Goal: Information Seeking & Learning: Learn about a topic

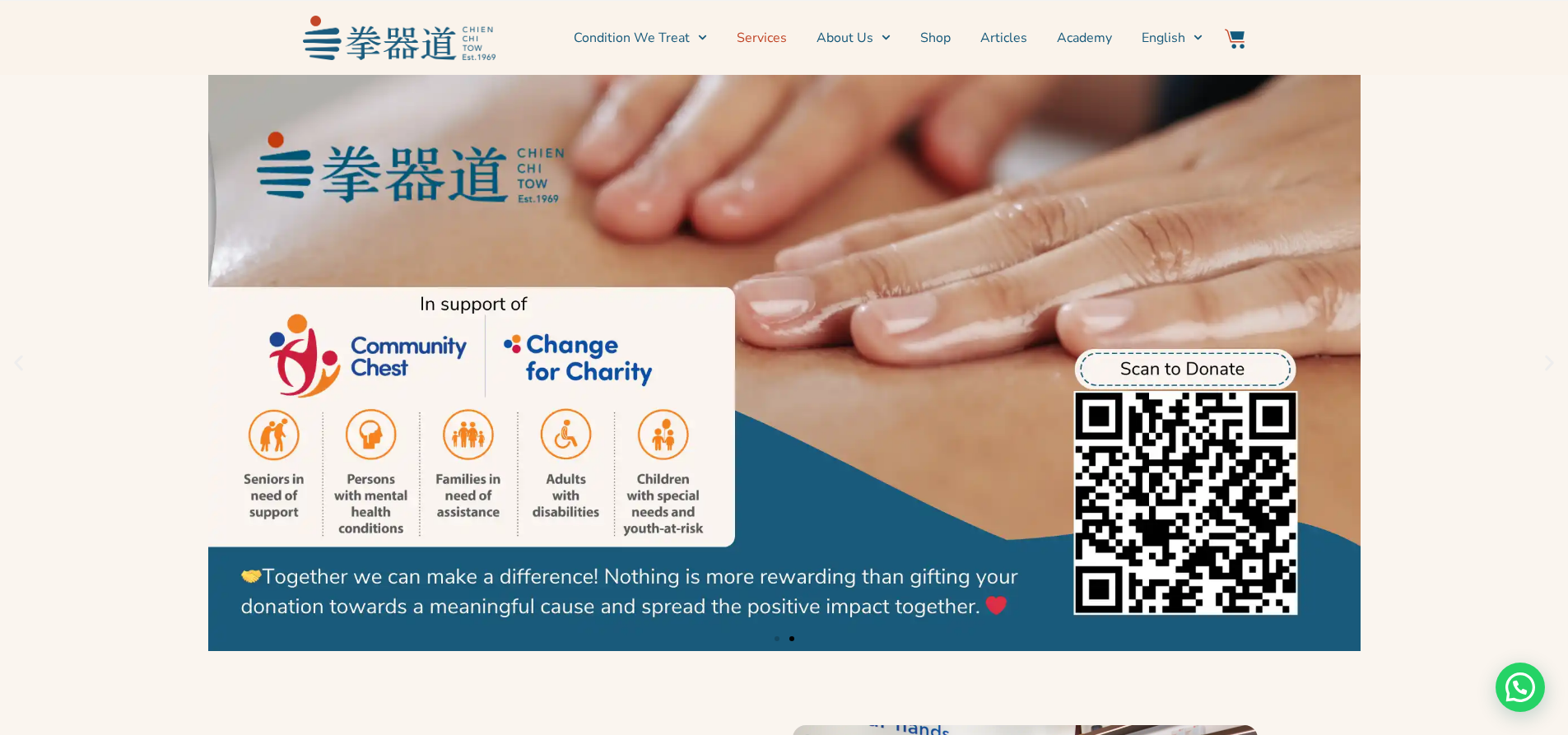
click at [748, 34] on link "Services" at bounding box center [761, 38] width 50 height 41
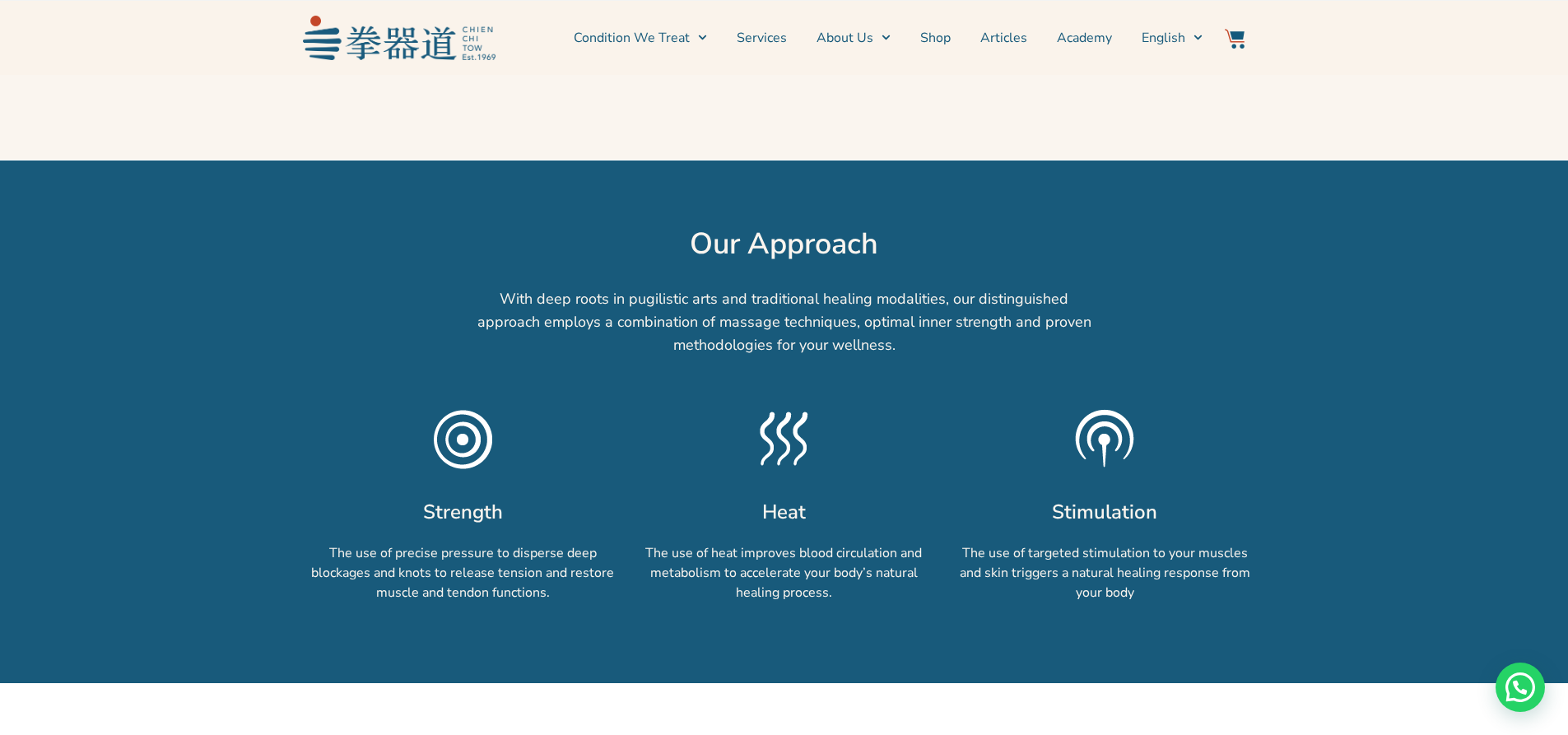
scroll to position [987, 0]
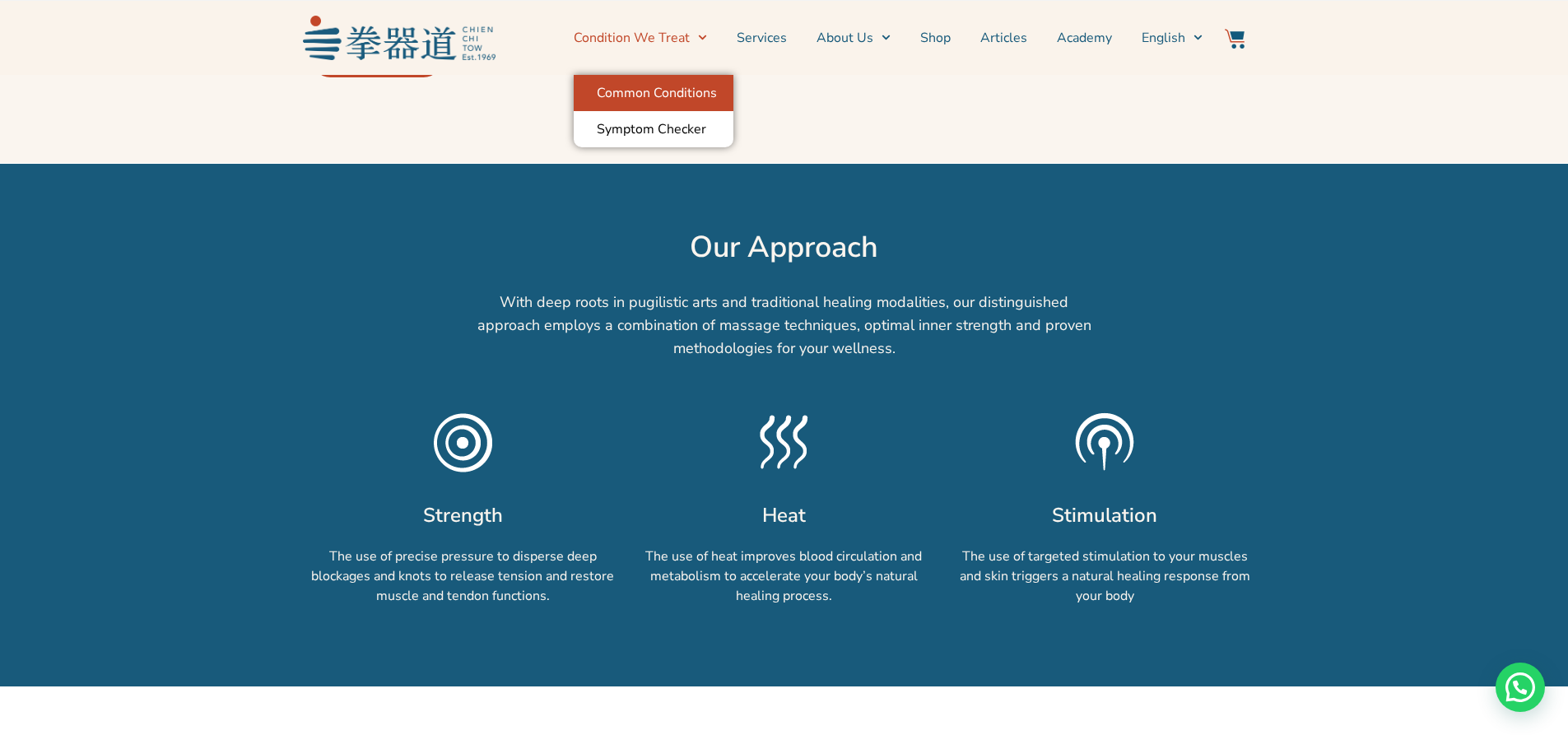
click at [703, 100] on link "Common Conditions" at bounding box center [653, 93] width 160 height 36
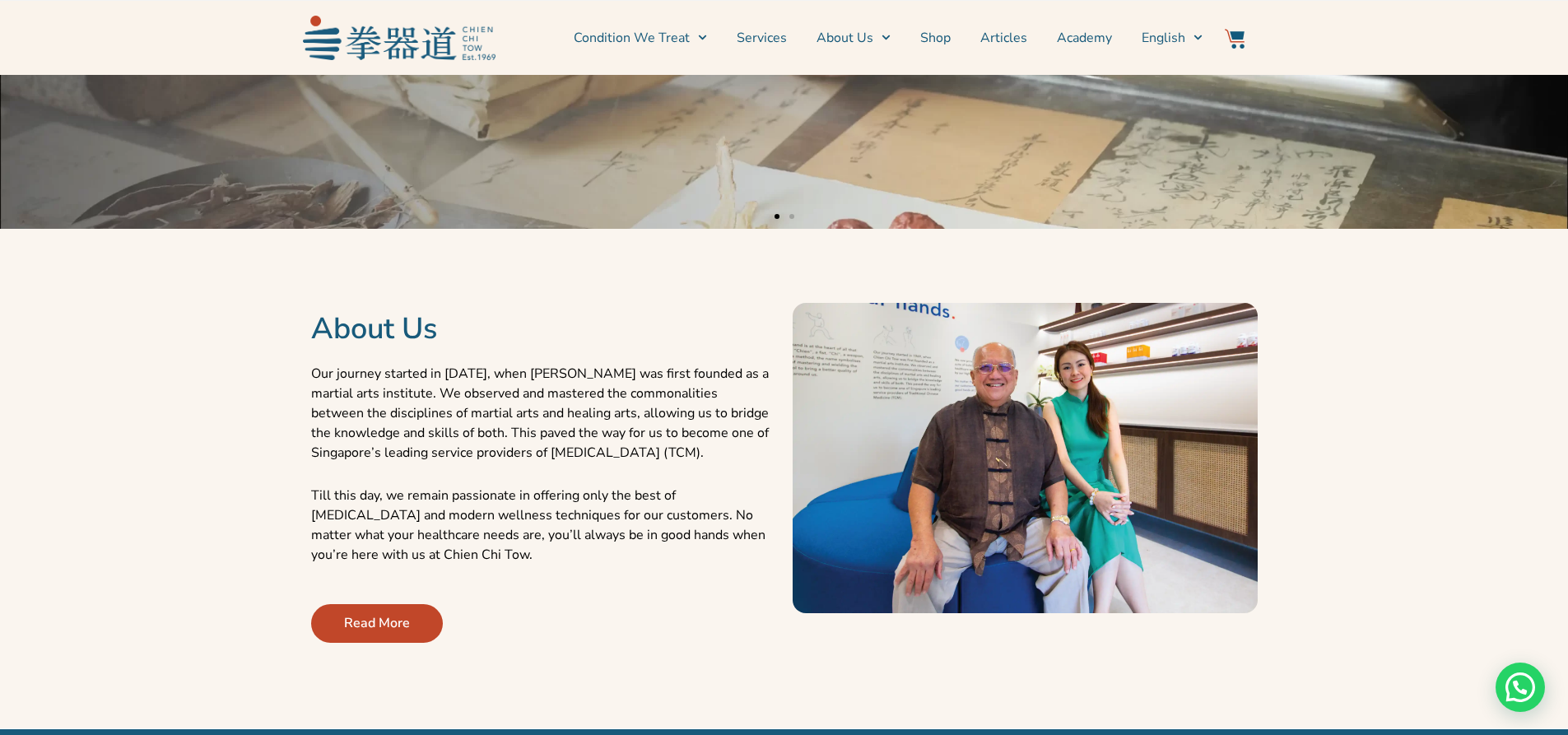
scroll to position [411, 0]
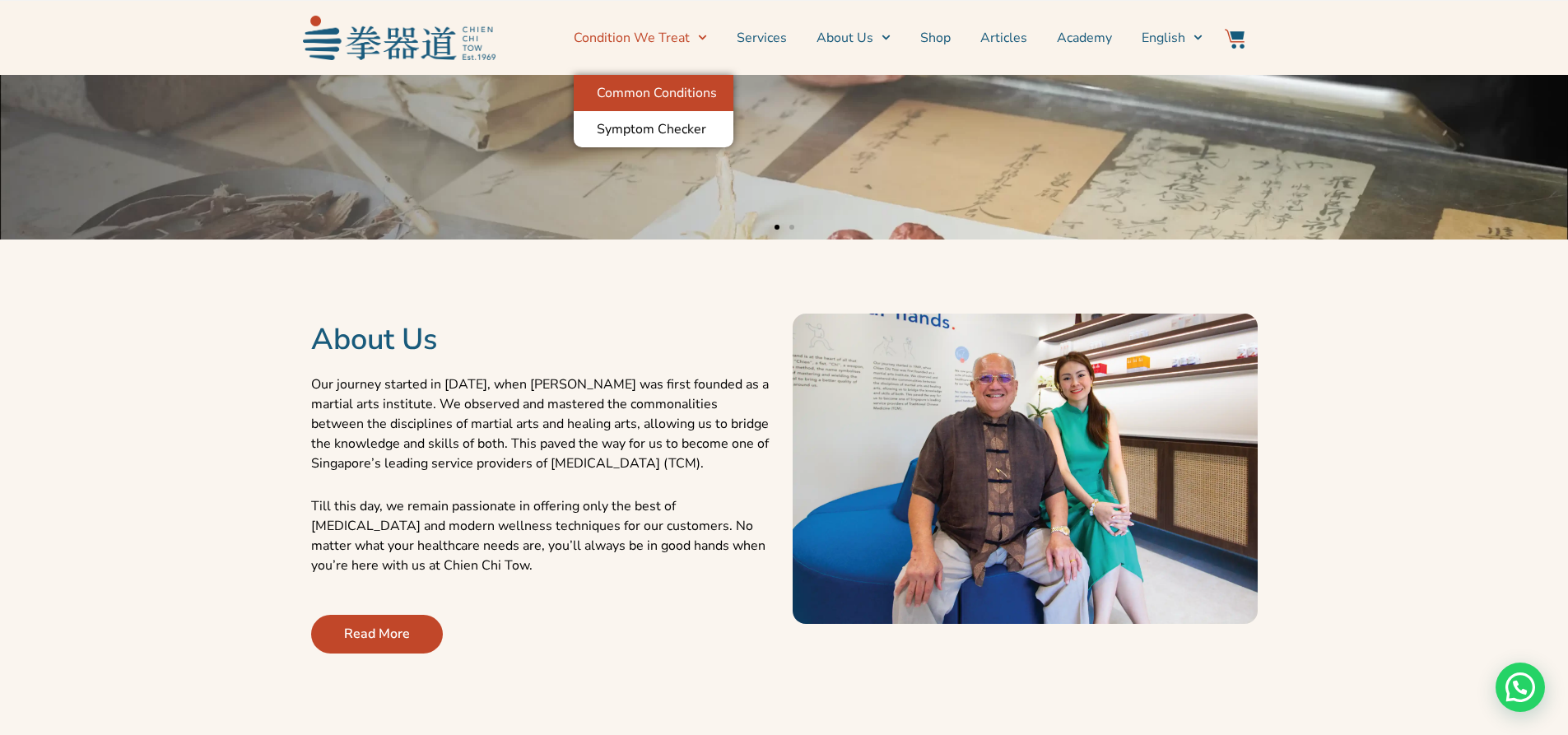
click at [673, 100] on link "Common Conditions" at bounding box center [653, 93] width 160 height 36
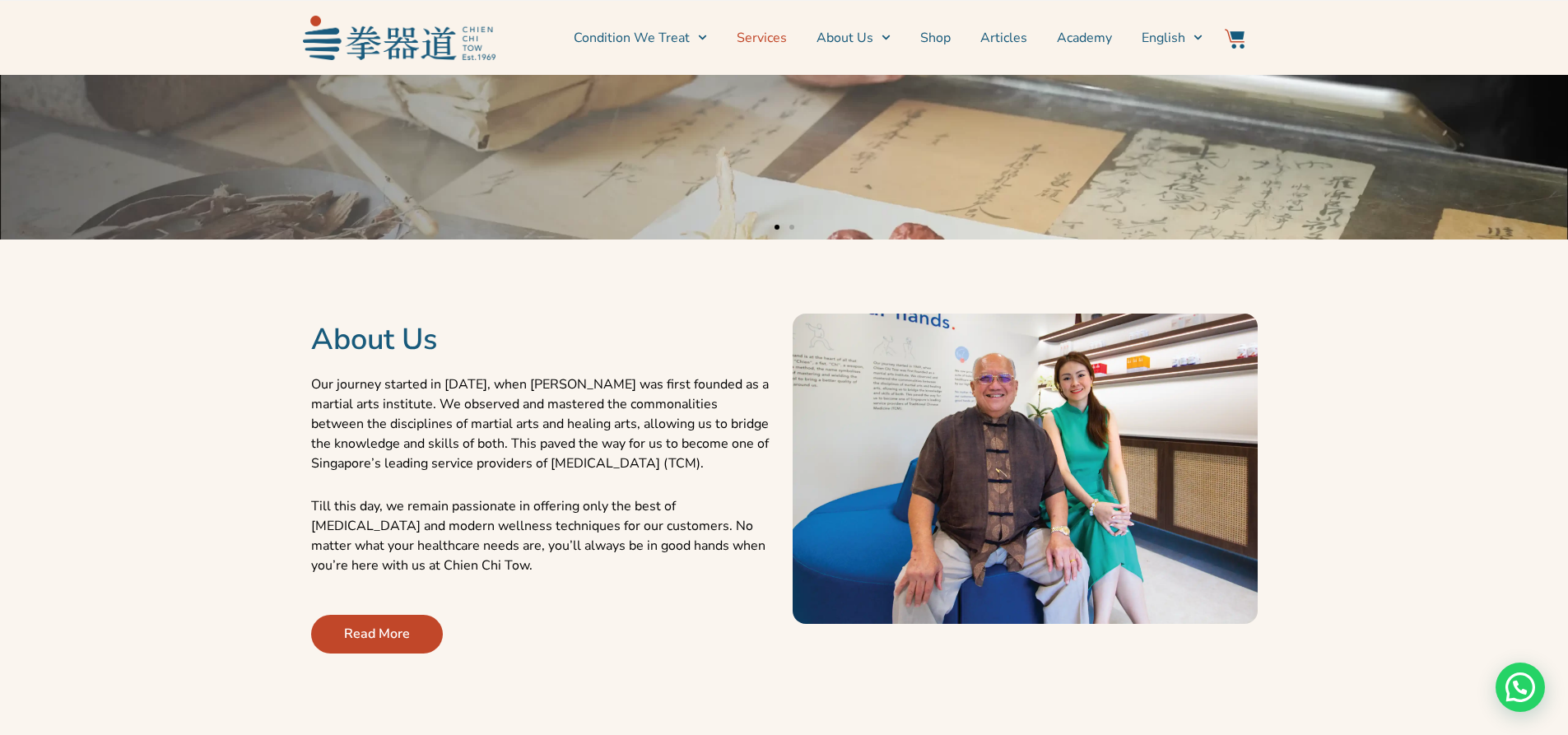
click at [776, 37] on link "Services" at bounding box center [761, 38] width 50 height 41
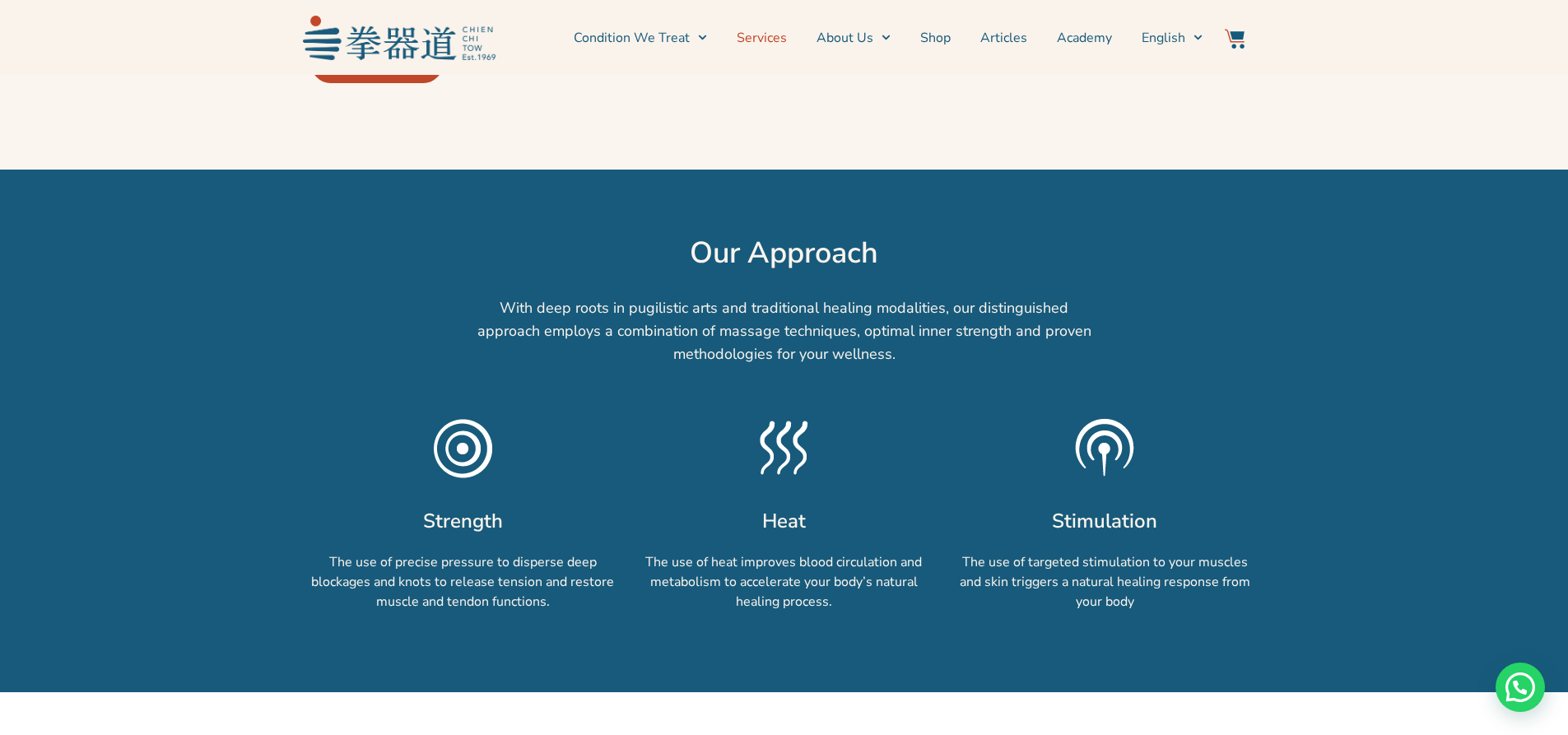
scroll to position [1069, 0]
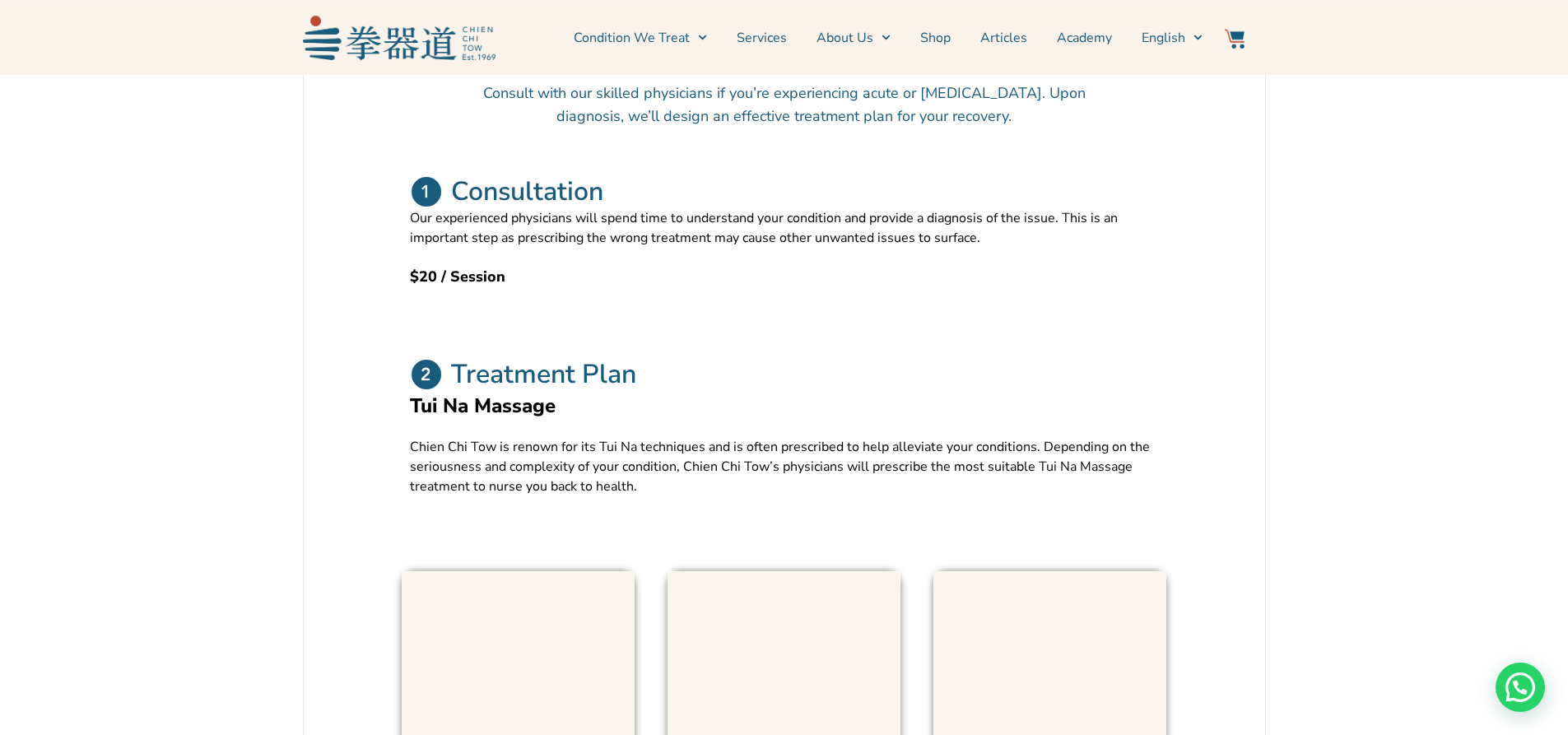
scroll to position [493, 0]
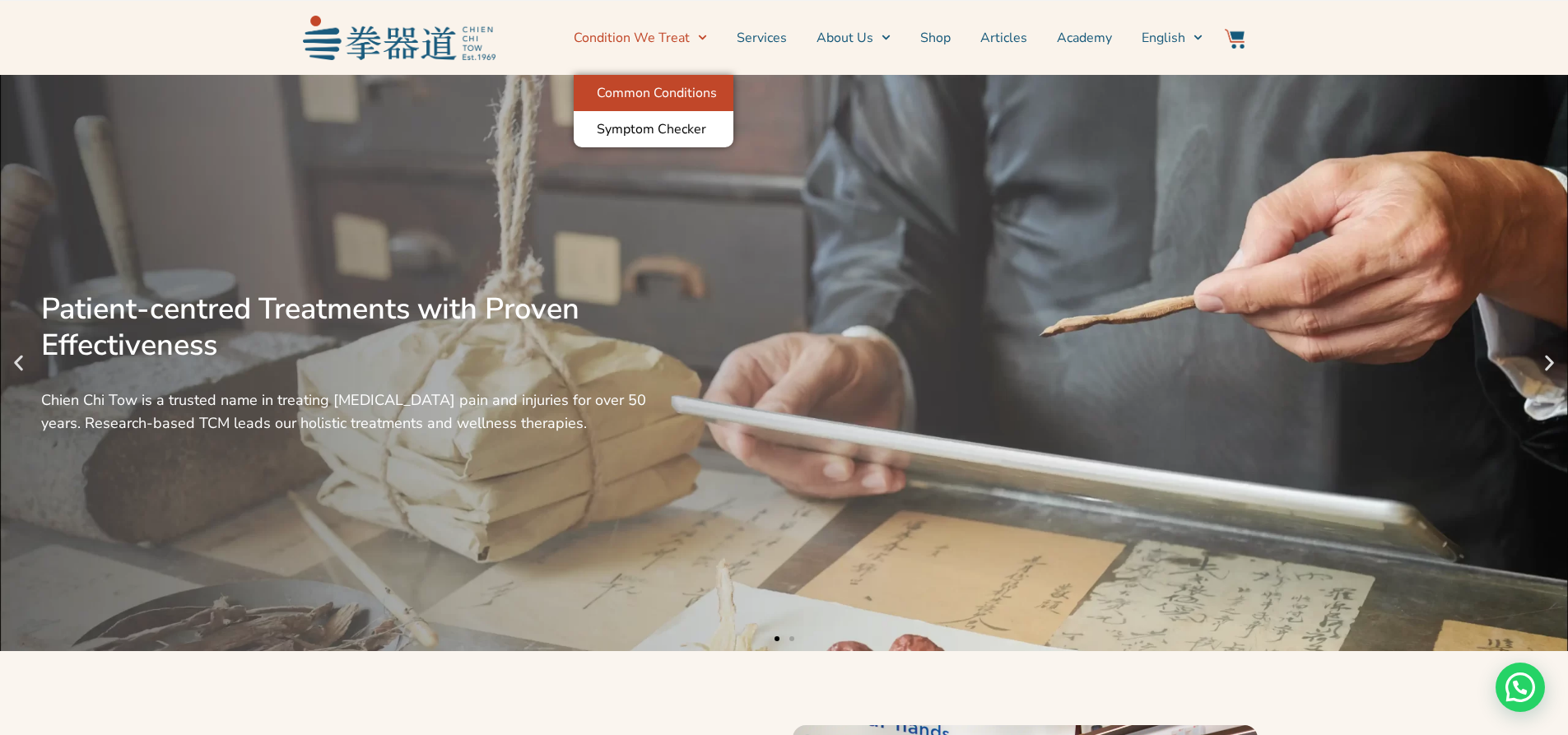
click at [660, 91] on link "Common Conditions" at bounding box center [653, 93] width 160 height 36
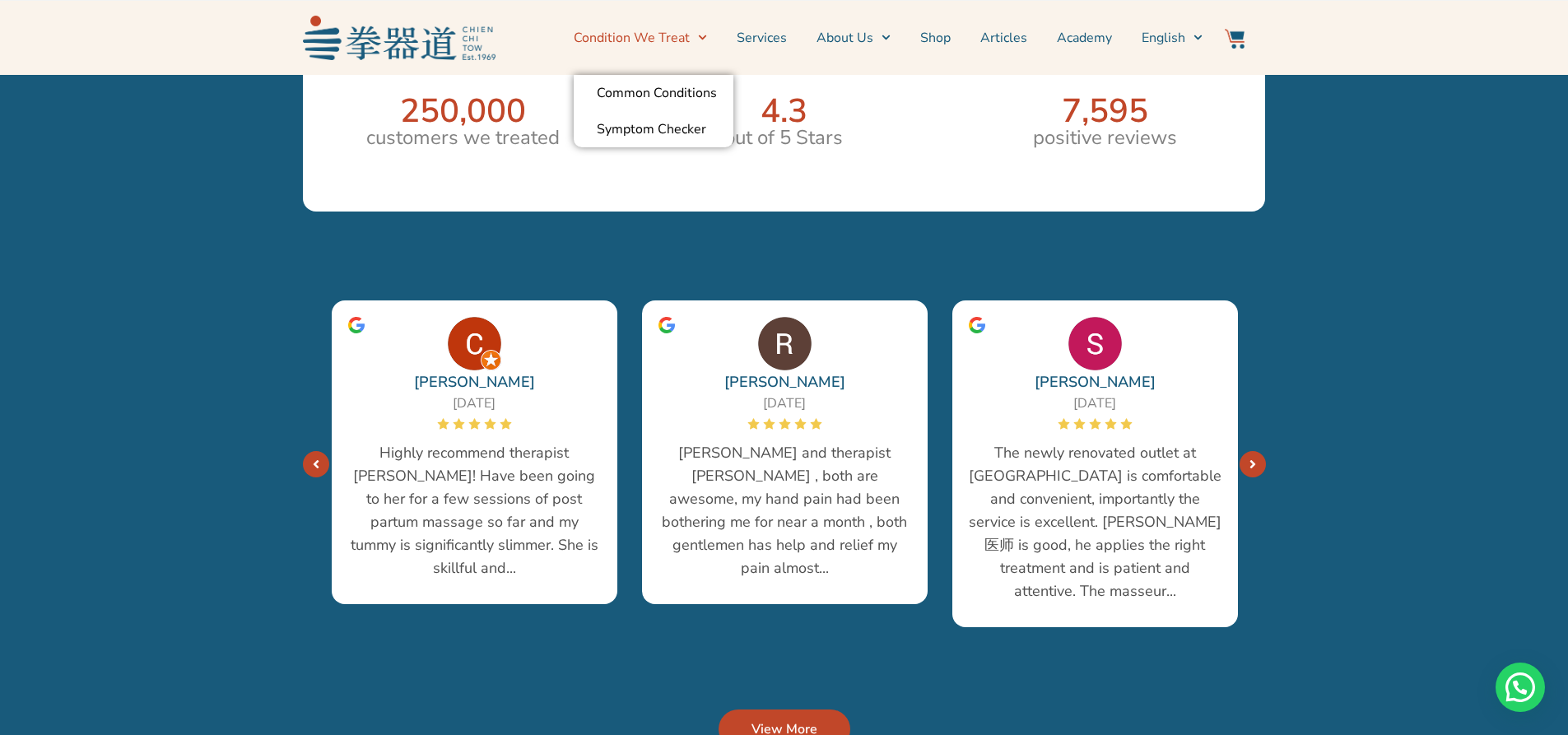
scroll to position [2879, 0]
